Goal: Information Seeking & Learning: Learn about a topic

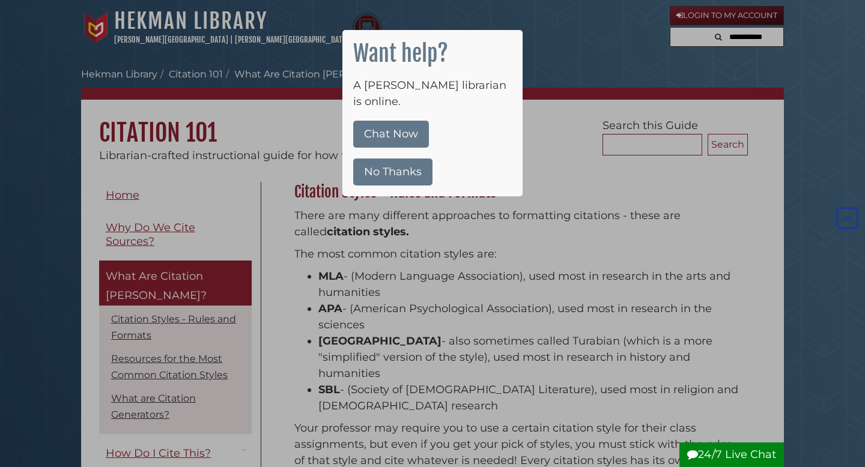
scroll to position [490, 0]
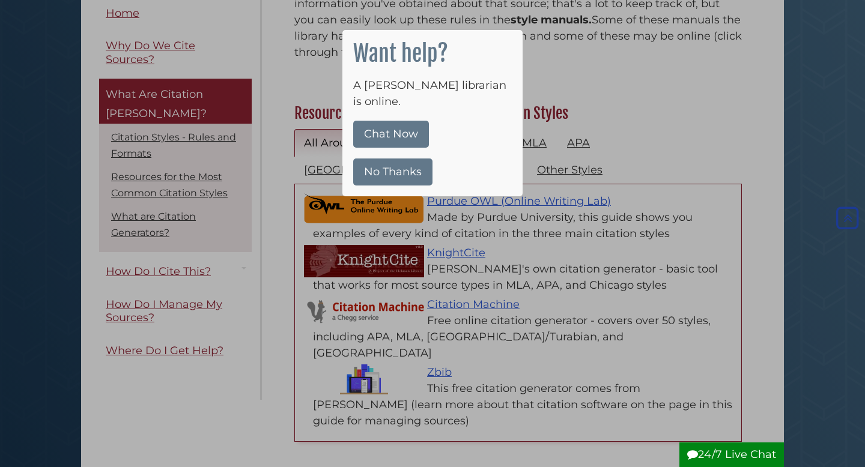
click at [400, 164] on button "No Thanks" at bounding box center [392, 172] width 79 height 27
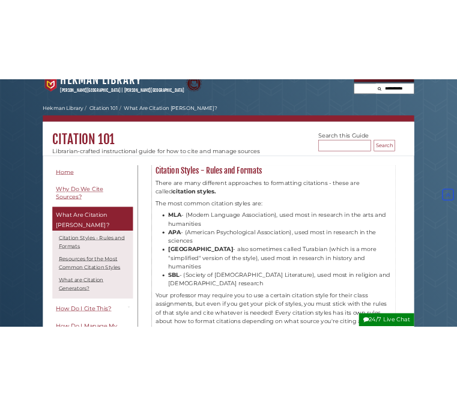
scroll to position [0, 0]
